Goal: Task Accomplishment & Management: Manage account settings

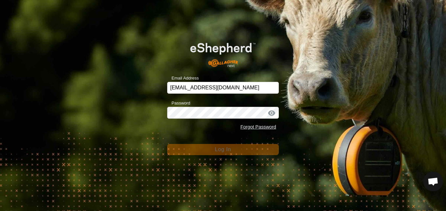
scroll to position [682, 0]
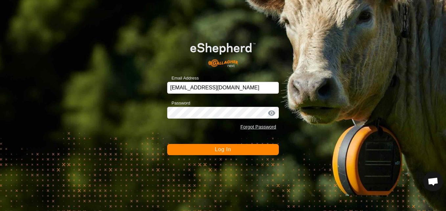
click at [269, 112] on div at bounding box center [271, 113] width 10 height 7
click at [236, 147] on button "Log In" at bounding box center [223, 149] width 112 height 11
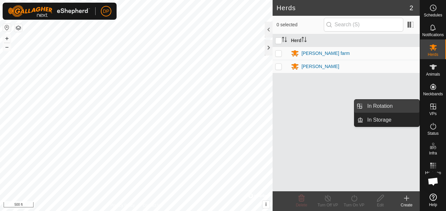
click at [408, 104] on link "In Rotation" at bounding box center [391, 105] width 56 height 13
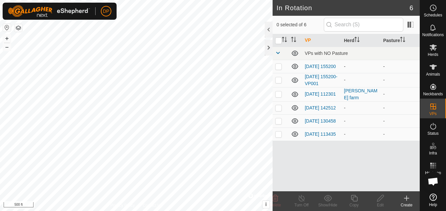
click at [294, 68] on icon at bounding box center [294, 66] width 7 height 5
click at [293, 80] on icon at bounding box center [294, 79] width 7 height 5
click at [293, 109] on icon at bounding box center [295, 108] width 8 height 8
click at [293, 138] on icon at bounding box center [295, 134] width 8 height 8
click at [294, 121] on icon at bounding box center [295, 121] width 8 height 8
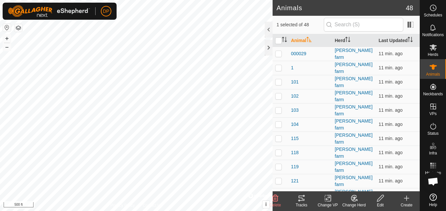
click at [300, 198] on icon at bounding box center [301, 198] width 8 height 8
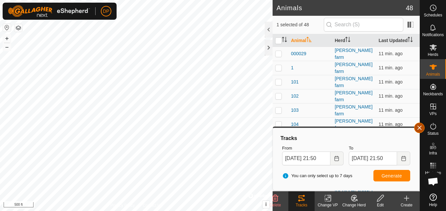
click at [416, 125] on button "button" at bounding box center [419, 127] width 10 height 10
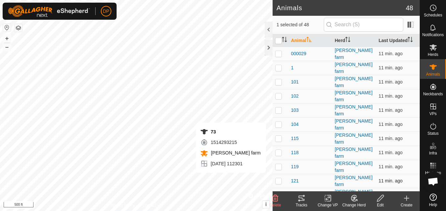
checkbox input "false"
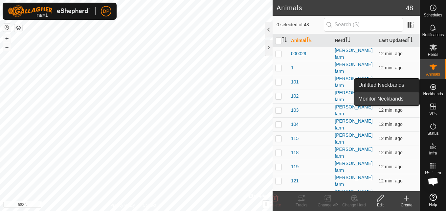
click at [409, 101] on link "Monitor Neckbands" at bounding box center [386, 98] width 65 height 13
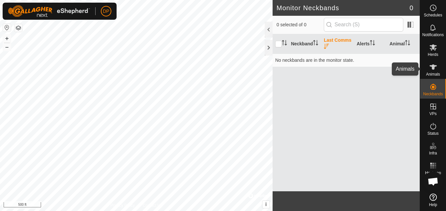
click at [438, 65] on es-animals-svg-icon at bounding box center [433, 67] width 12 height 10
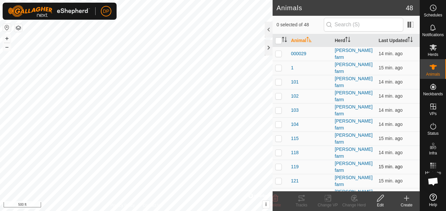
click at [279, 164] on p-checkbox at bounding box center [278, 166] width 7 height 5
checkbox input "false"
